Goal: Task Accomplishment & Management: Use online tool/utility

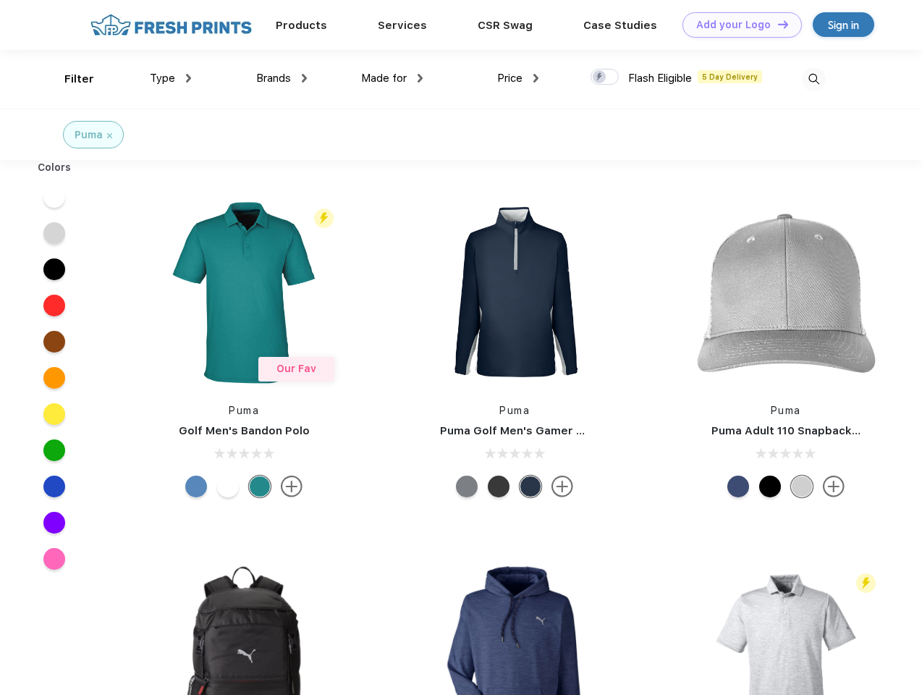
click at [737, 25] on link "Add your Logo Design Tool" at bounding box center [741, 24] width 119 height 25
click at [0, 0] on div "Design Tool" at bounding box center [0, 0] width 0 height 0
click at [776, 24] on link "Add your Logo Design Tool" at bounding box center [741, 24] width 119 height 25
click at [69, 79] on div "Filter" at bounding box center [79, 79] width 30 height 17
click at [171, 78] on span "Type" at bounding box center [162, 78] width 25 height 13
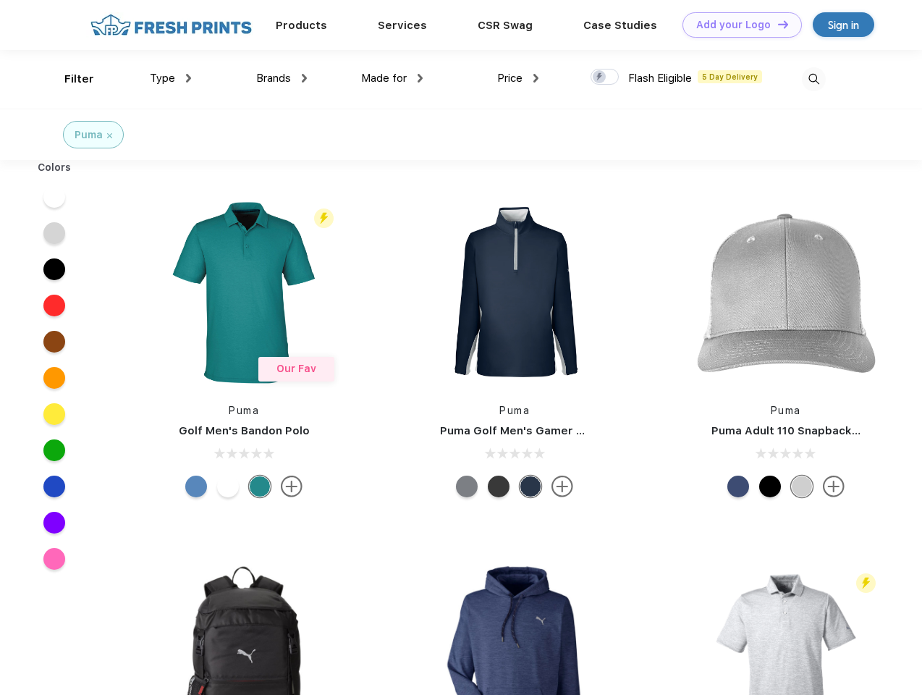
click at [281, 78] on span "Brands" at bounding box center [273, 78] width 35 height 13
click at [392, 78] on span "Made for" at bounding box center [384, 78] width 46 height 13
click at [518, 78] on span "Price" at bounding box center [509, 78] width 25 height 13
click at [605, 77] on div at bounding box center [604, 77] width 28 height 16
click at [600, 77] on input "checkbox" at bounding box center [594, 72] width 9 height 9
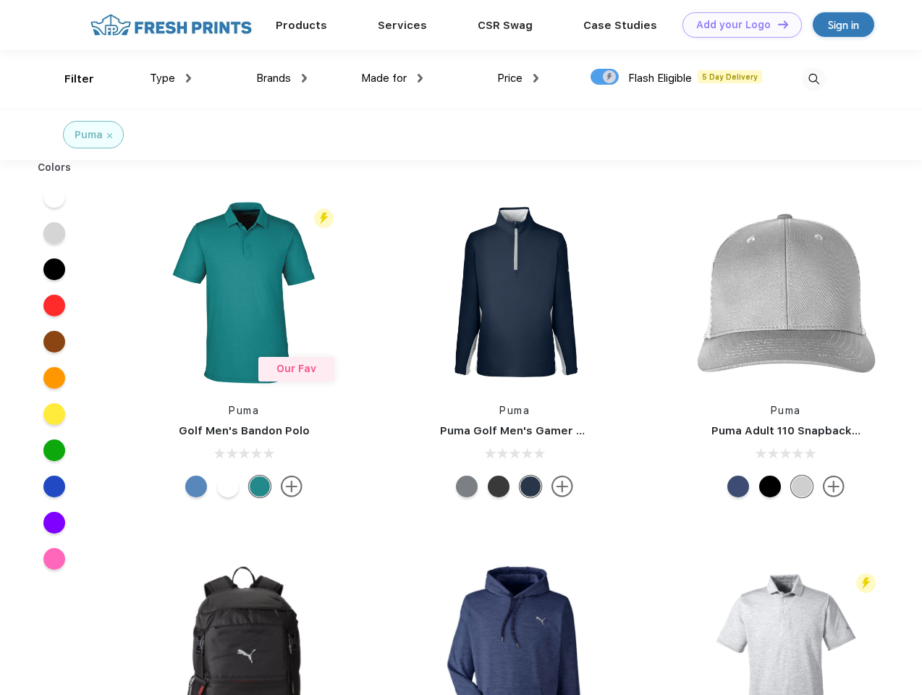
click at [813, 79] on img at bounding box center [814, 79] width 24 height 24
